Goal: Task Accomplishment & Management: Manage account settings

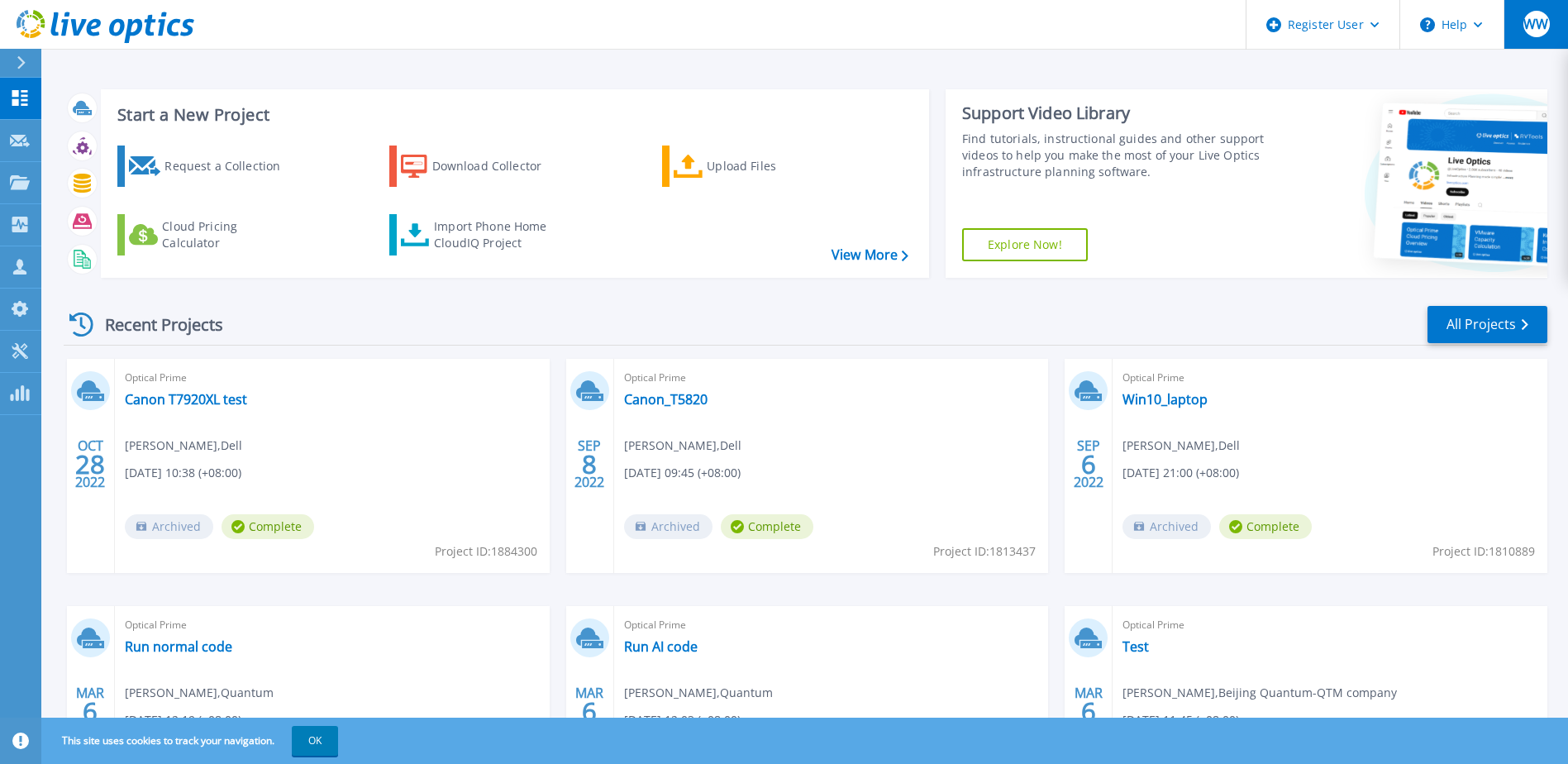
click at [1548, 21] on span "WW" at bounding box center [1536, 24] width 25 height 13
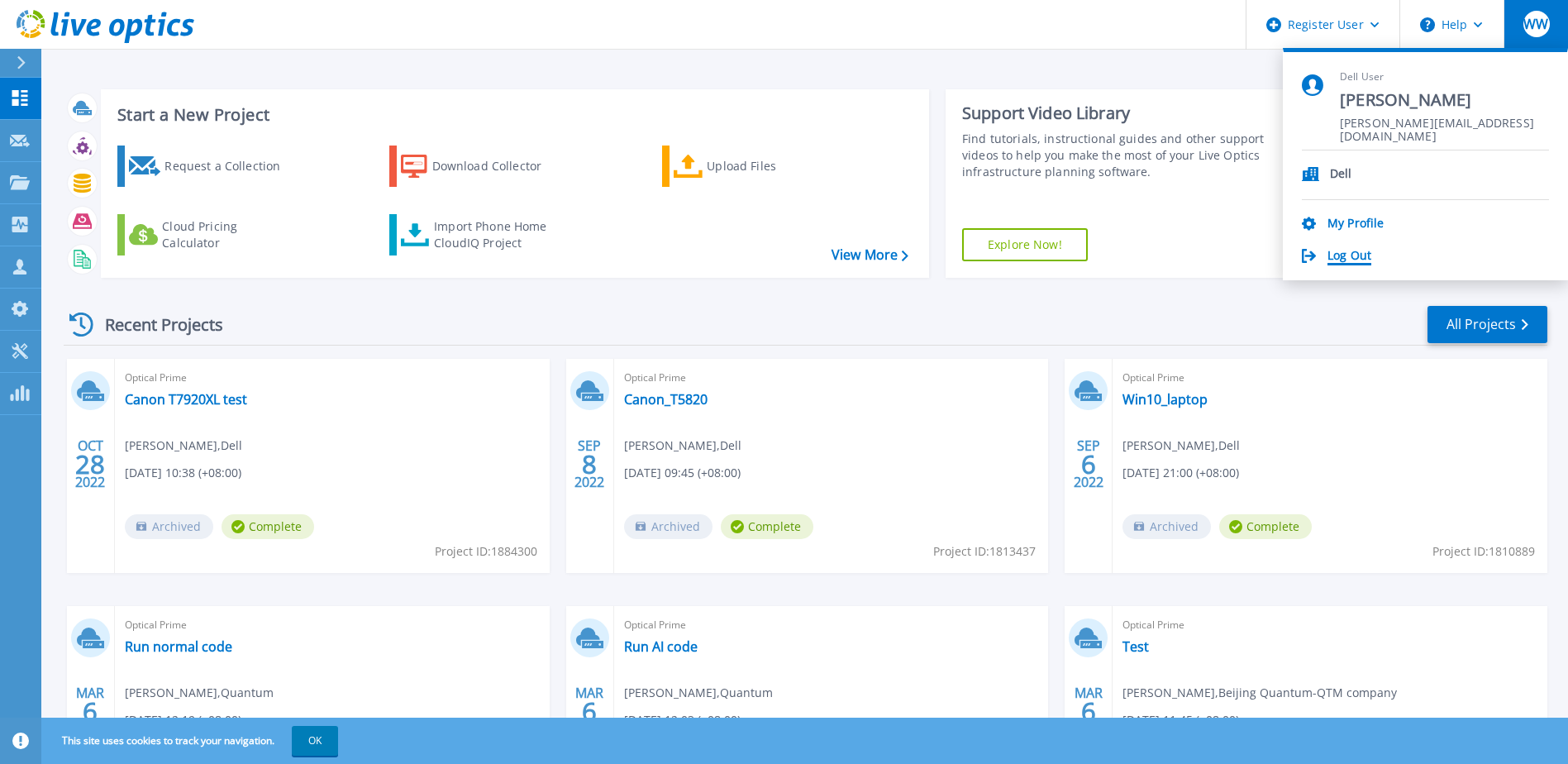
click at [1364, 256] on link "Log Out" at bounding box center [1349, 257] width 44 height 16
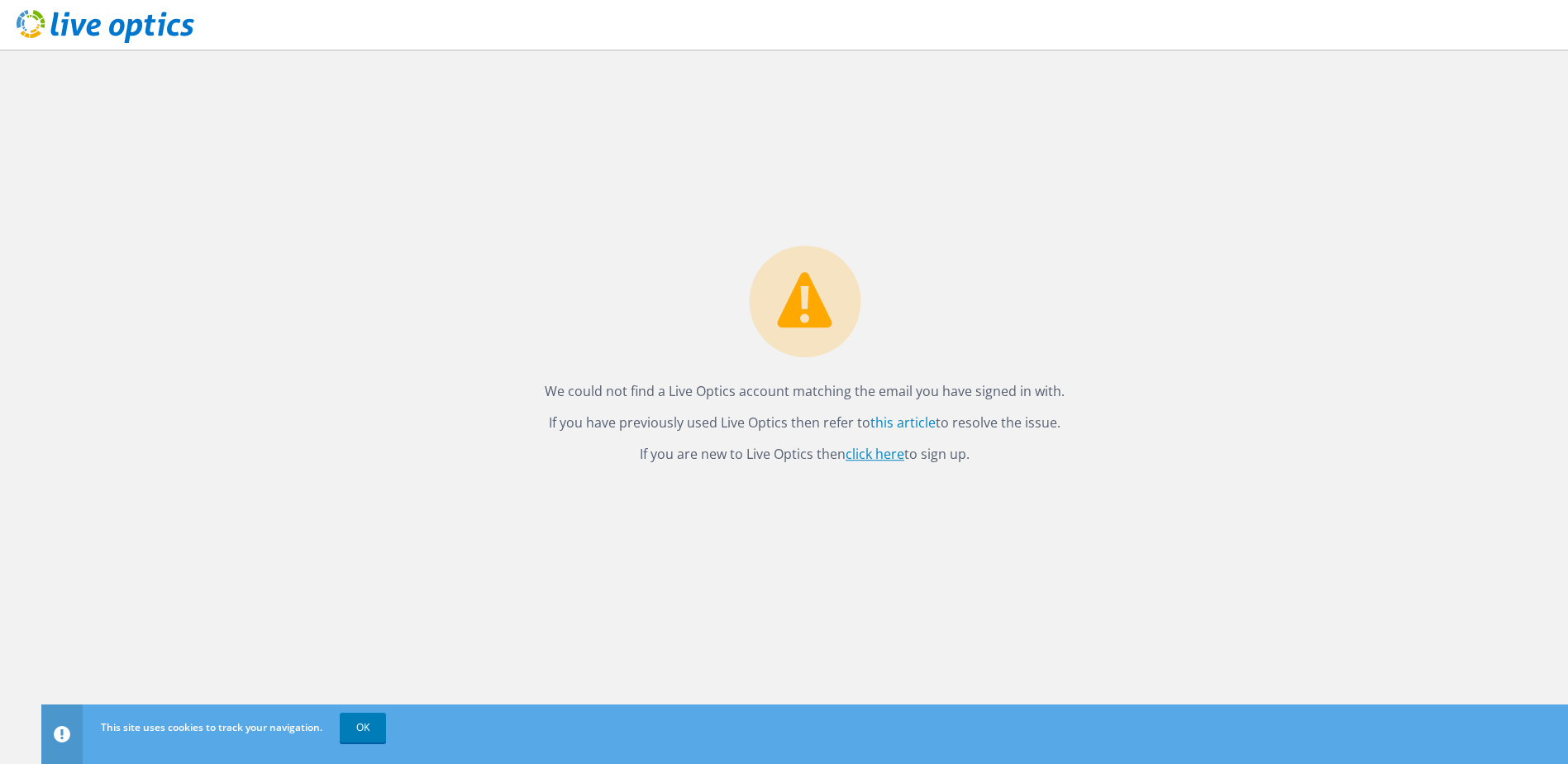
click at [880, 459] on link "click here" at bounding box center [875, 454] width 59 height 18
